Goal: Communication & Community: Answer question/provide support

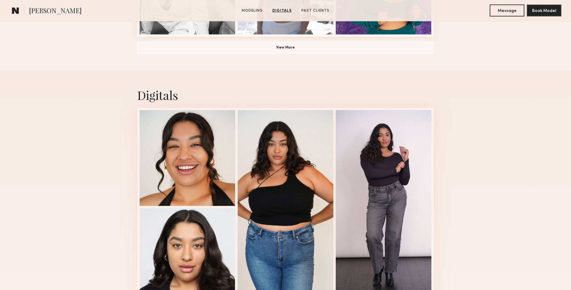
scroll to position [457, 0]
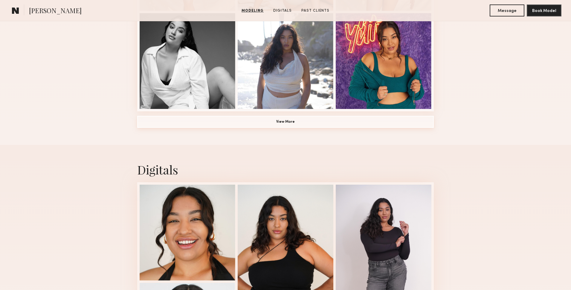
click at [352, 121] on button "View More" at bounding box center [285, 122] width 296 height 12
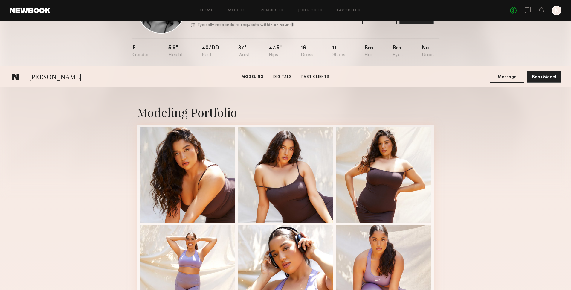
scroll to position [0, 0]
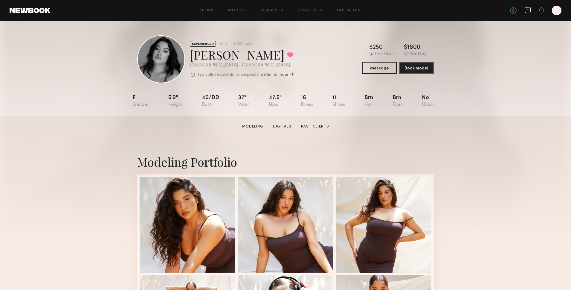
click at [529, 10] on icon at bounding box center [527, 10] width 7 height 7
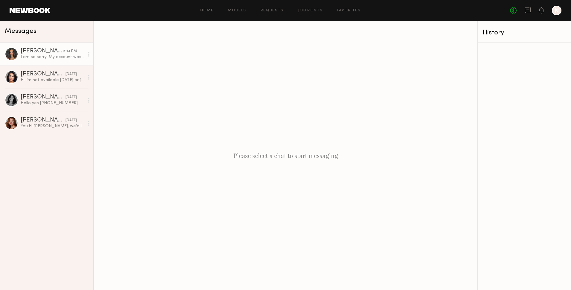
click at [41, 56] on div "I am so sorry! My account was locked. Yes please feel free to reach out either …" at bounding box center [53, 57] width 64 height 6
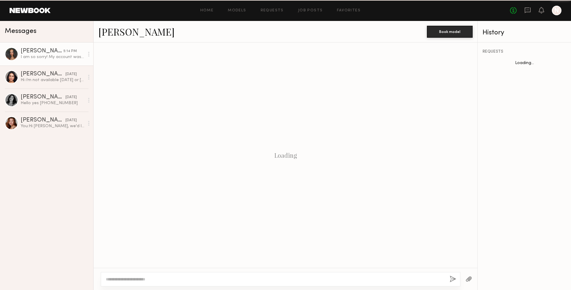
scroll to position [375, 0]
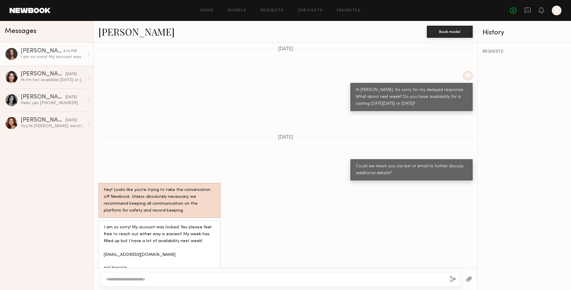
click at [102, 31] on link "[PERSON_NAME]" at bounding box center [136, 31] width 76 height 13
click at [53, 96] on div "[PERSON_NAME]" at bounding box center [43, 97] width 45 height 6
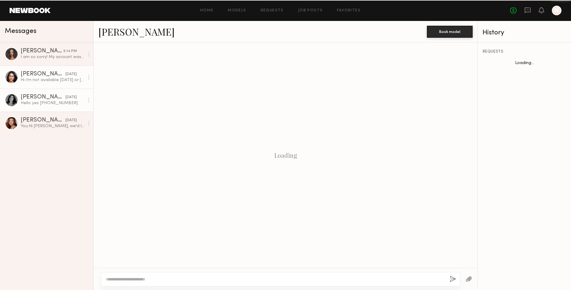
scroll to position [366, 0]
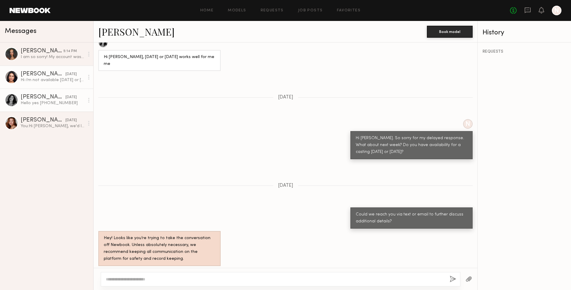
click at [51, 79] on div "Hi i’m not available [DATE] or [DATE] but am available [DATE] and [DATE]. my em…" at bounding box center [53, 80] width 64 height 6
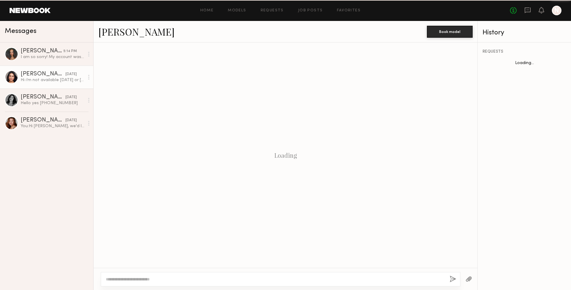
scroll to position [368, 0]
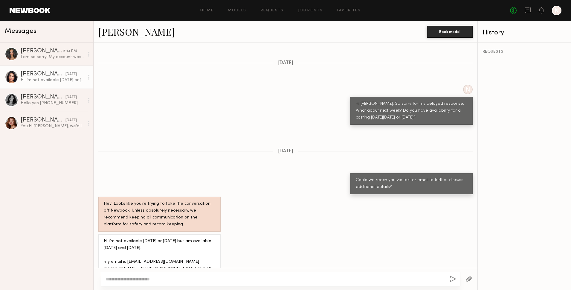
click at [111, 29] on link "[PERSON_NAME]" at bounding box center [136, 31] width 76 height 13
click at [24, 123] on div "You: Hi Eleena, we'd love to have you come in for a casting. We're located in t…" at bounding box center [53, 126] width 64 height 6
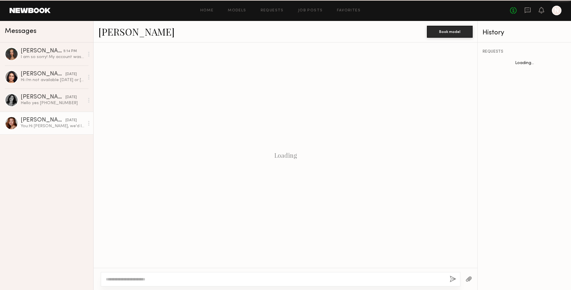
scroll to position [81, 0]
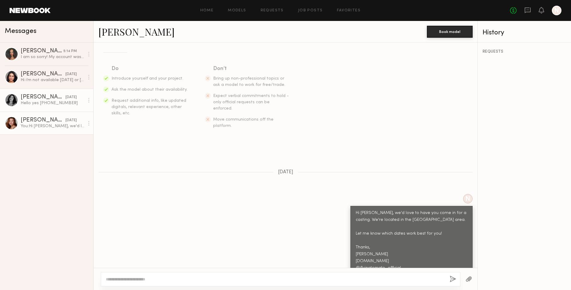
click at [29, 102] on div "Hello yes [PHONE_NUMBER]" at bounding box center [53, 103] width 64 height 6
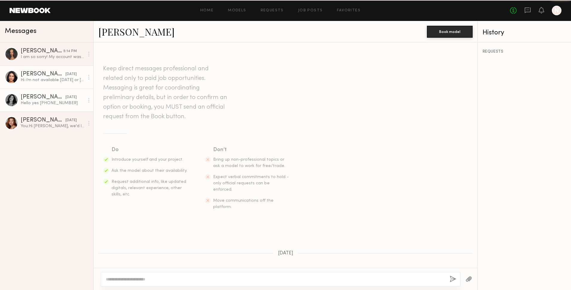
scroll to position [366, 0]
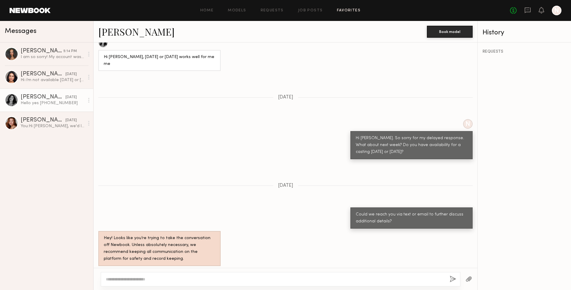
click at [355, 11] on link "Favorites" at bounding box center [349, 11] width 24 height 4
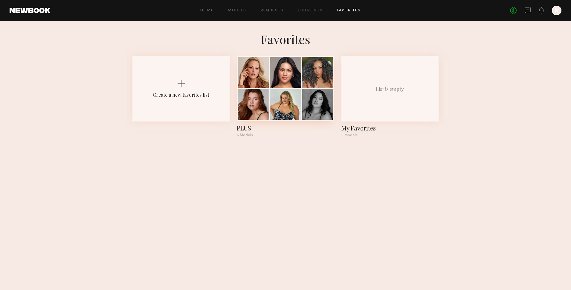
click at [303, 88] on div at bounding box center [285, 88] width 97 height 65
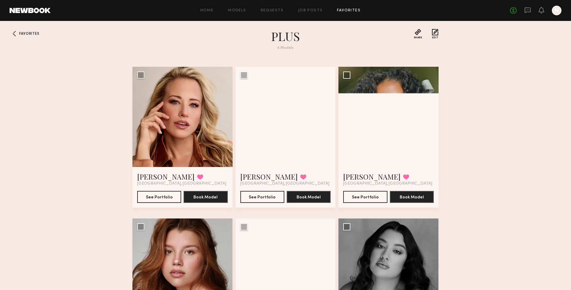
scroll to position [60, 0]
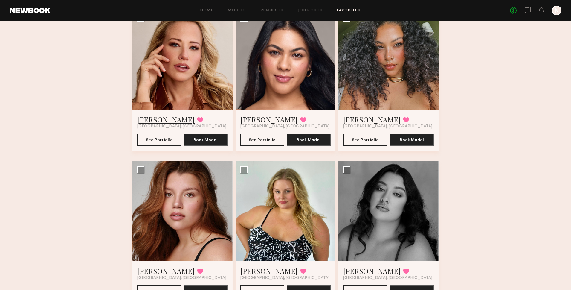
click at [157, 118] on link "[PERSON_NAME]" at bounding box center [165, 119] width 57 height 10
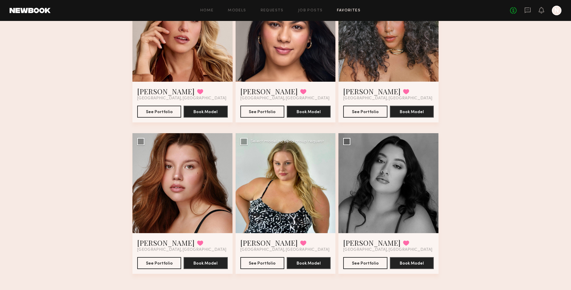
scroll to position [82, 0]
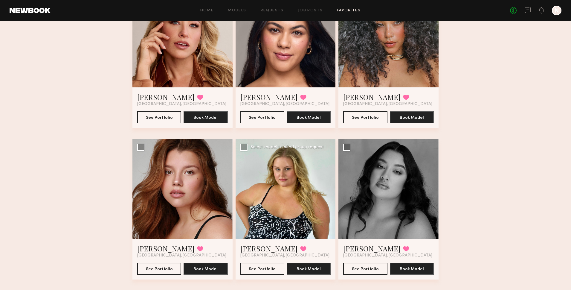
click at [278, 224] on div at bounding box center [285, 189] width 100 height 100
click at [299, 206] on div at bounding box center [285, 189] width 100 height 100
click at [250, 243] on link "Jo S." at bounding box center [268, 248] width 57 height 10
click at [403, 197] on div at bounding box center [388, 189] width 100 height 100
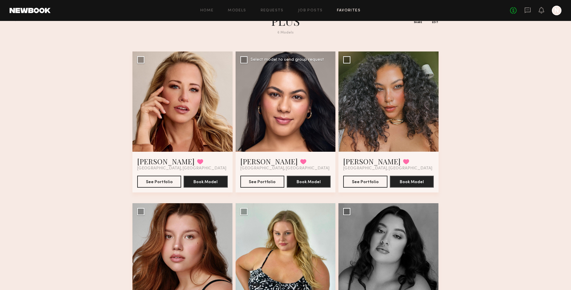
scroll to position [0, 0]
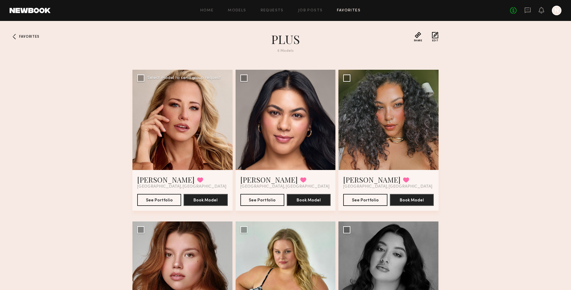
click at [179, 148] on div at bounding box center [182, 120] width 100 height 100
click at [149, 177] on link "[PERSON_NAME]" at bounding box center [165, 179] width 57 height 10
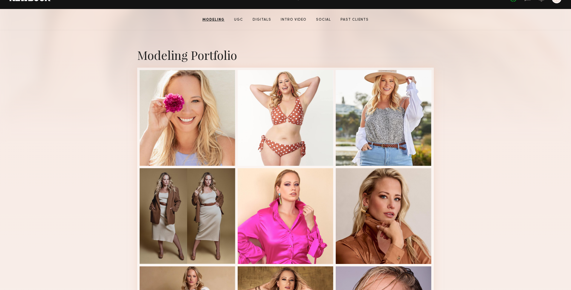
scroll to position [18, 0]
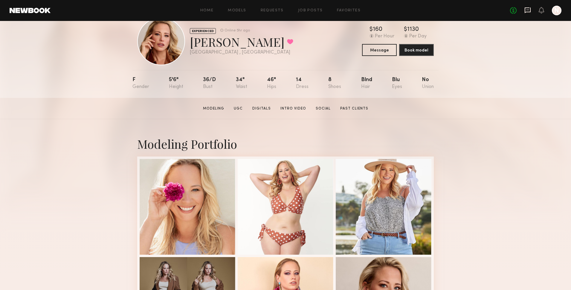
click at [528, 10] on icon at bounding box center [527, 10] width 7 height 7
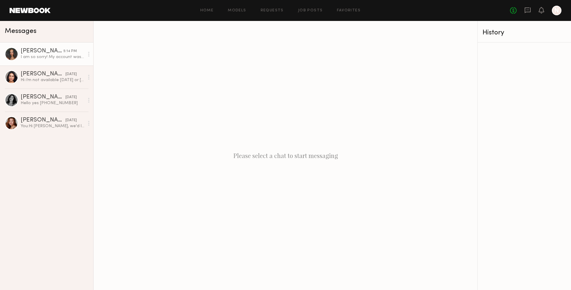
click at [34, 52] on div "[PERSON_NAME]" at bounding box center [42, 51] width 43 height 6
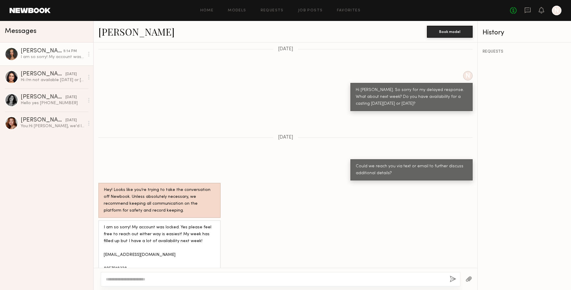
scroll to position [94, 0]
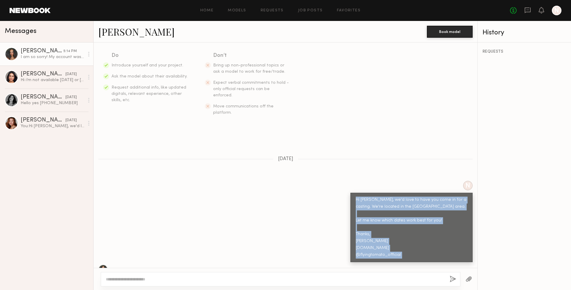
drag, startPoint x: 354, startPoint y: 185, endPoint x: 387, endPoint y: 243, distance: 66.1
click at [429, 261] on div "Keep direct messages professional and related only to paid job opportunities. M…" at bounding box center [286, 154] width 384 height 225
copy div "Hi [PERSON_NAME], we'd love to have you come in for a casting. We're located in…"
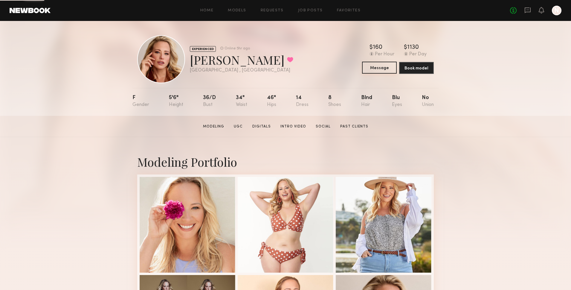
click at [389, 68] on button "Message" at bounding box center [379, 68] width 35 height 12
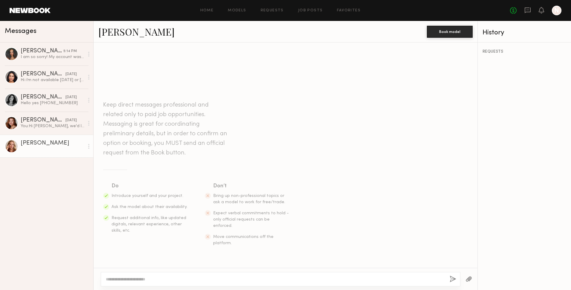
click at [263, 274] on div at bounding box center [280, 279] width 359 height 14
click at [253, 281] on textarea at bounding box center [275, 279] width 339 height 6
paste textarea "**********"
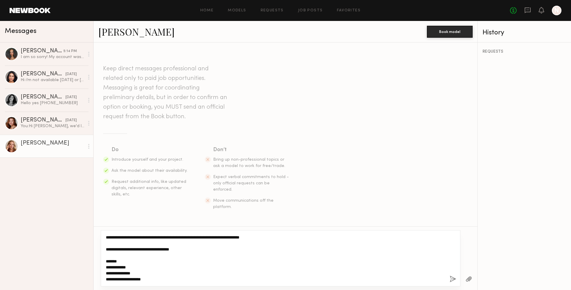
click at [116, 237] on textarea "**********" at bounding box center [275, 258] width 339 height 48
click at [196, 248] on textarea "**********" at bounding box center [275, 258] width 339 height 48
click at [305, 247] on textarea "**********" at bounding box center [275, 258] width 339 height 48
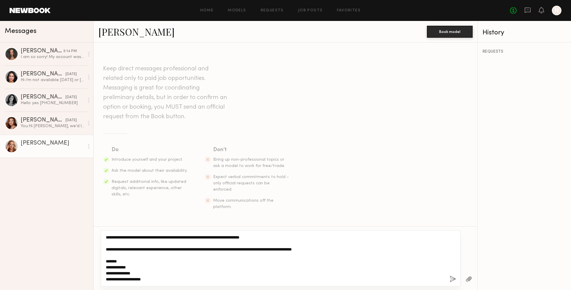
click at [140, 267] on textarea "**********" at bounding box center [275, 258] width 339 height 48
type textarea "**********"
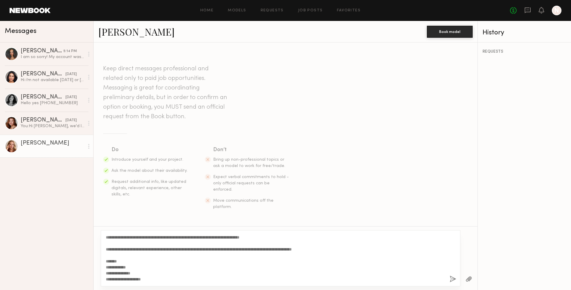
click at [452, 278] on button "button" at bounding box center [452, 278] width 7 height 7
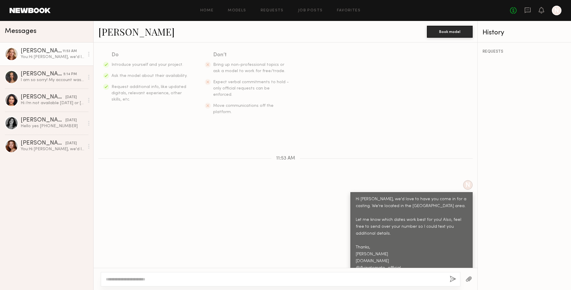
scroll to position [132, 0]
